Goal: Information Seeking & Learning: Learn about a topic

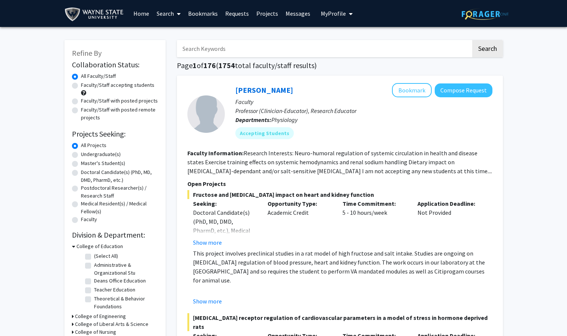
click at [100, 157] on label "Undergraduate(s)" at bounding box center [101, 155] width 40 height 8
click at [86, 155] on input "Undergraduate(s)" at bounding box center [83, 153] width 5 height 5
radio input "true"
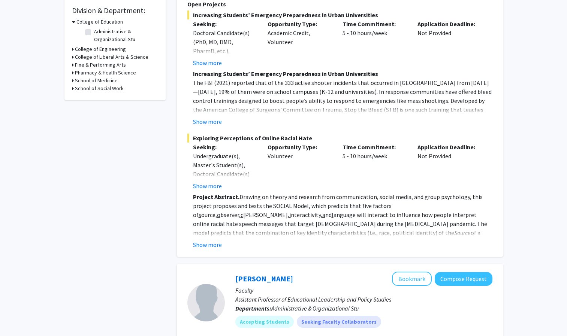
scroll to position [225, 0]
click at [212, 240] on button "Show more" at bounding box center [207, 244] width 29 height 9
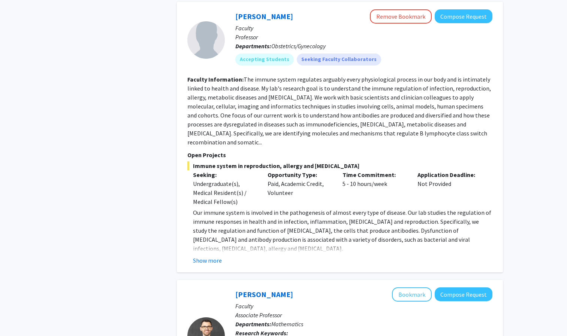
scroll to position [1895, 0]
click at [214, 256] on button "Show more" at bounding box center [207, 260] width 29 height 9
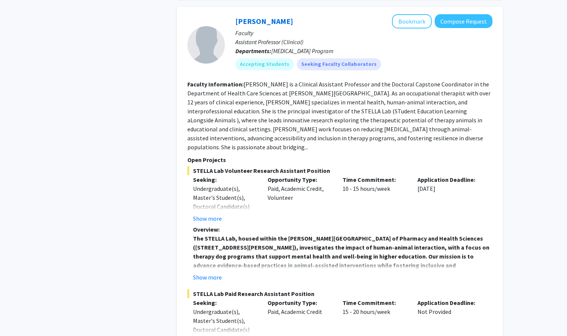
scroll to position [3330, 0]
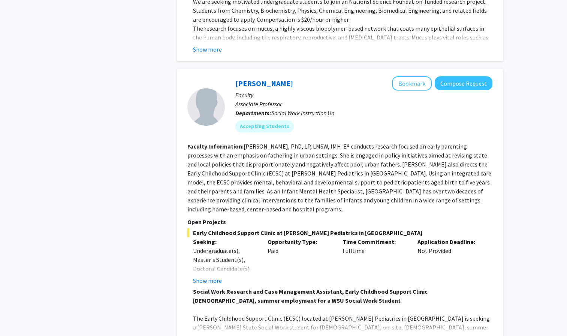
scroll to position [1242, 0]
click at [205, 276] on button "Show more" at bounding box center [207, 280] width 29 height 9
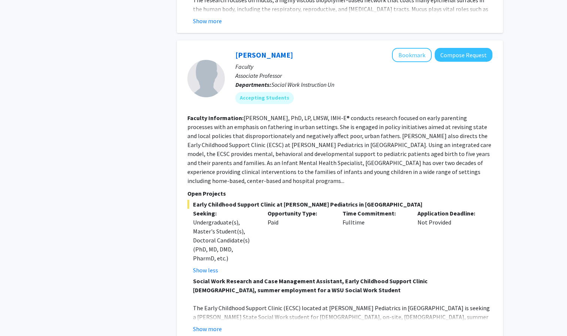
scroll to position [1272, 0]
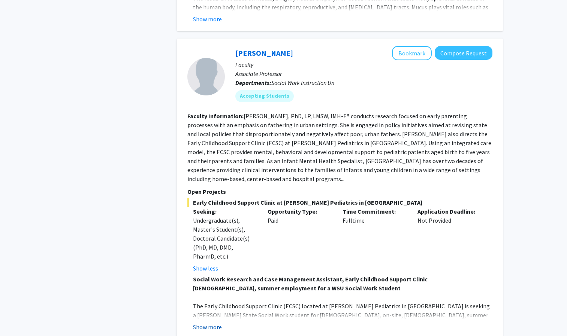
click at [215, 323] on button "Show more" at bounding box center [207, 327] width 29 height 9
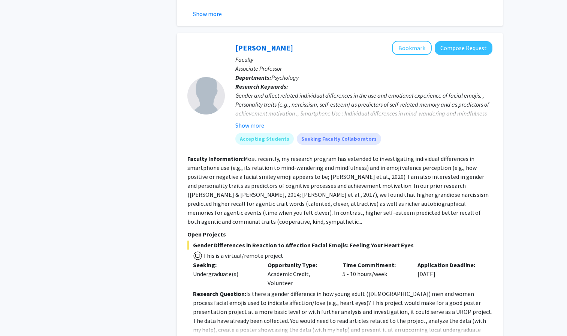
scroll to position [2267, 0]
click at [214, 301] on div "[PERSON_NAME] Bookmark Compose Request Faculty Associate Professor Departments:…" at bounding box center [340, 193] width 326 height 321
click at [203, 336] on button "Show more" at bounding box center [207, 341] width 29 height 9
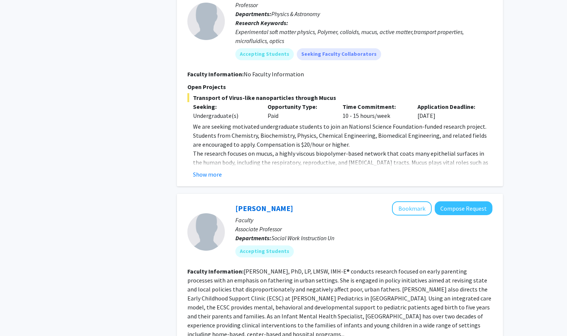
scroll to position [1116, 0]
click at [199, 170] on button "Show more" at bounding box center [207, 174] width 29 height 9
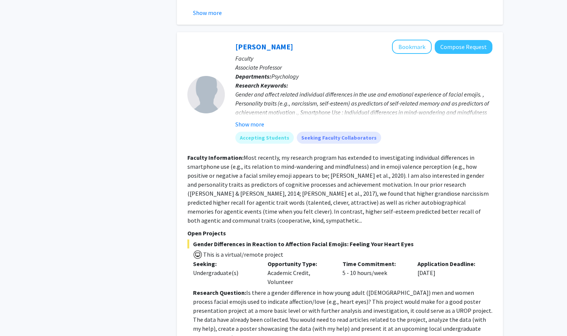
scroll to position [2403, 0]
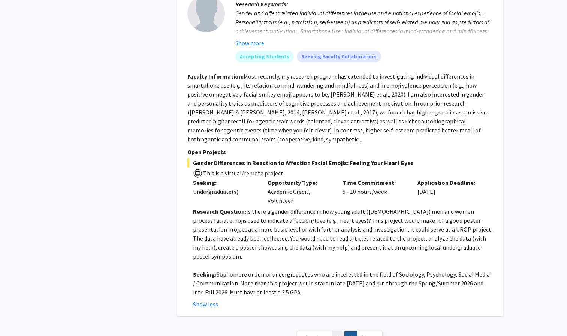
click at [342, 332] on link "1" at bounding box center [338, 338] width 13 height 13
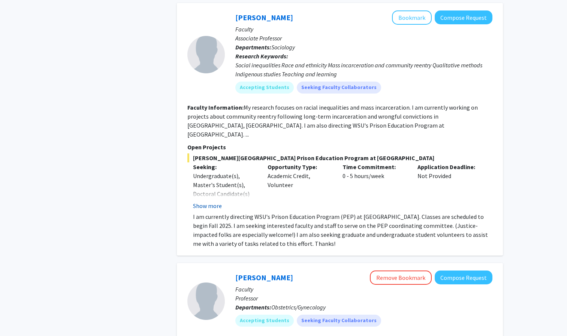
scroll to position [1588, 0]
click at [216, 202] on button "Show more" at bounding box center [207, 206] width 29 height 9
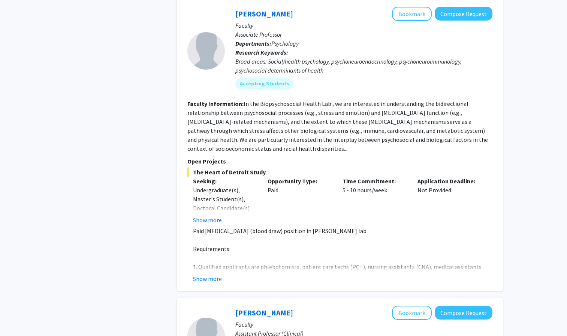
scroll to position [2709, 0]
click at [213, 274] on button "Show more" at bounding box center [207, 278] width 29 height 9
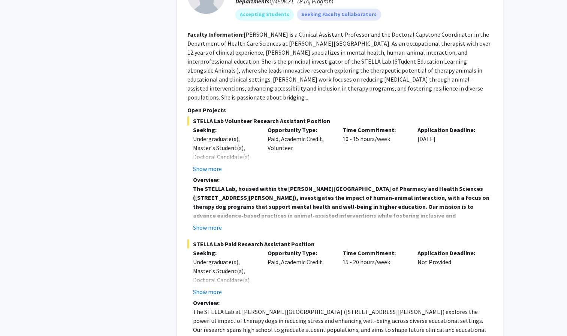
scroll to position [3160, 0]
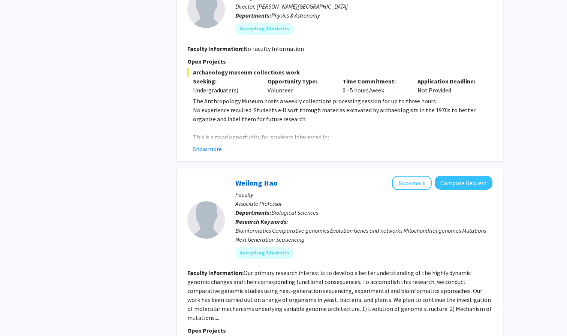
scroll to position [641, 0]
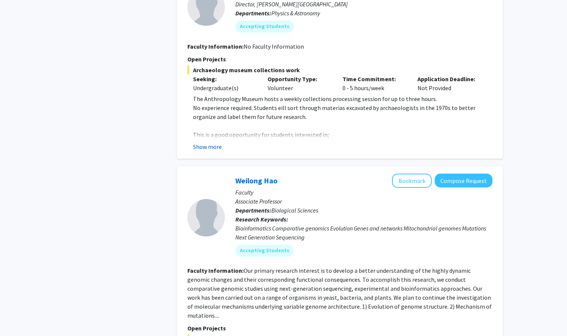
click at [220, 142] on button "Show more" at bounding box center [207, 146] width 29 height 9
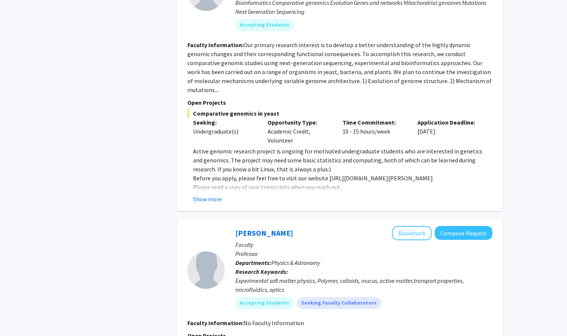
scroll to position [985, 0]
click at [216, 194] on button "Show more" at bounding box center [207, 198] width 29 height 9
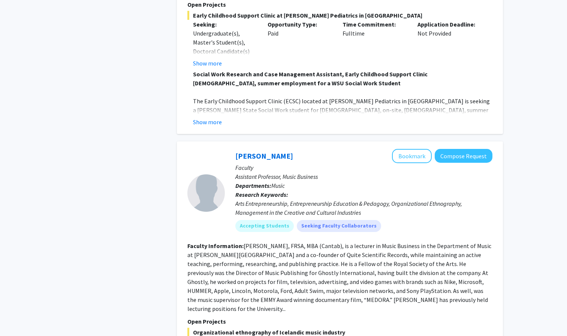
scroll to position [1603, 0]
